Goal: Task Accomplishment & Management: Use online tool/utility

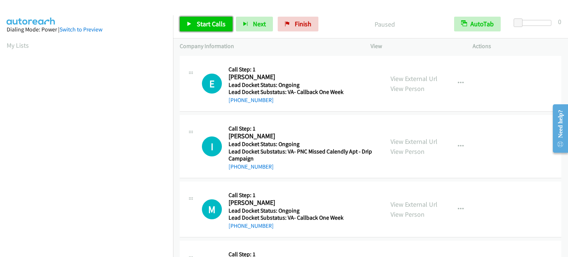
click at [207, 20] on span "Start Calls" at bounding box center [211, 24] width 29 height 8
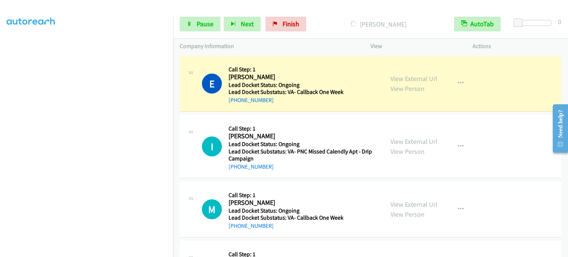
scroll to position [158, 0]
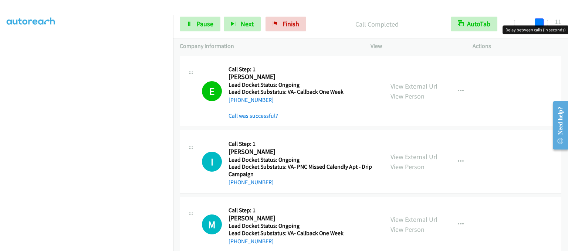
drag, startPoint x: 519, startPoint y: 20, endPoint x: 544, endPoint y: 25, distance: 25.4
click at [544, 25] on body "Start Calls Pause Next Finish Call Completed AutoTab AutoTab 11 Company Informa…" at bounding box center [284, 17] width 568 height 35
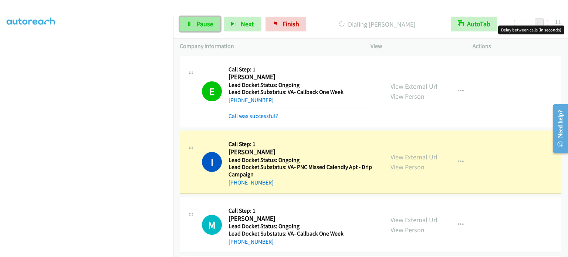
click at [194, 25] on link "Pause" at bounding box center [200, 24] width 41 height 15
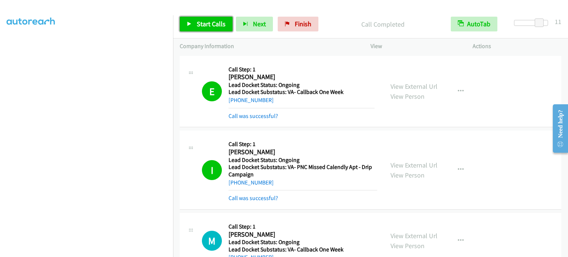
click at [189, 28] on link "Start Calls" at bounding box center [206, 24] width 53 height 15
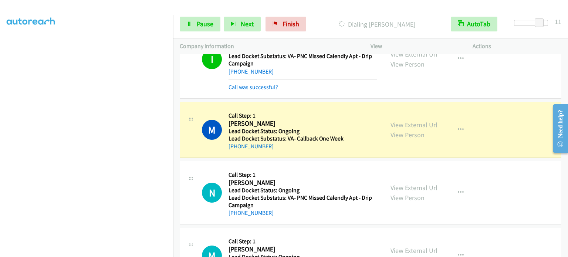
scroll to position [148, 0]
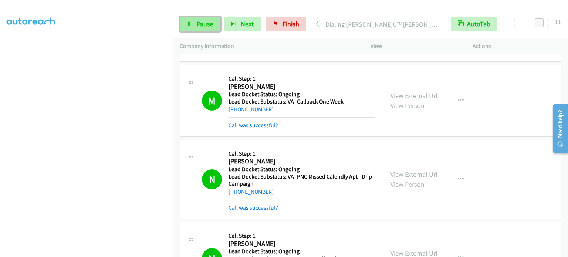
click at [202, 22] on span "Pause" at bounding box center [205, 24] width 17 height 8
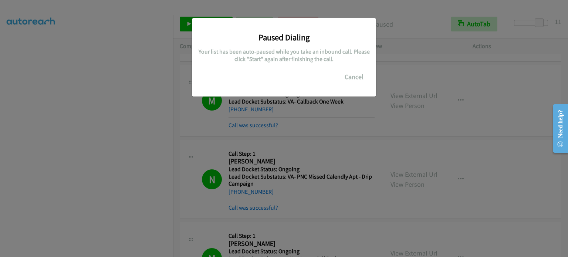
click at [330, 127] on div "Paused Dialing Your list has been auto-paused while you take an inbound call. P…" at bounding box center [284, 132] width 568 height 250
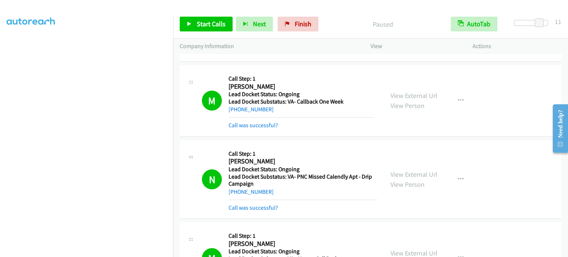
scroll to position [47, 0]
click at [220, 20] on span "Start Calls" at bounding box center [211, 24] width 29 height 8
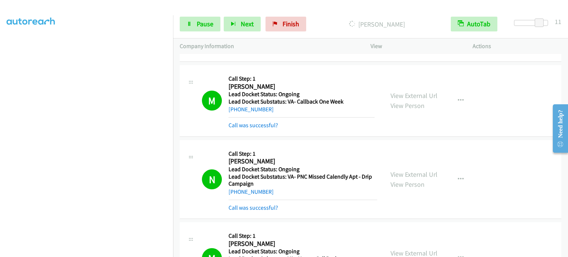
scroll to position [158, 0]
click at [204, 28] on link "Pause" at bounding box center [200, 24] width 41 height 15
